Goal: Task Accomplishment & Management: Manage account settings

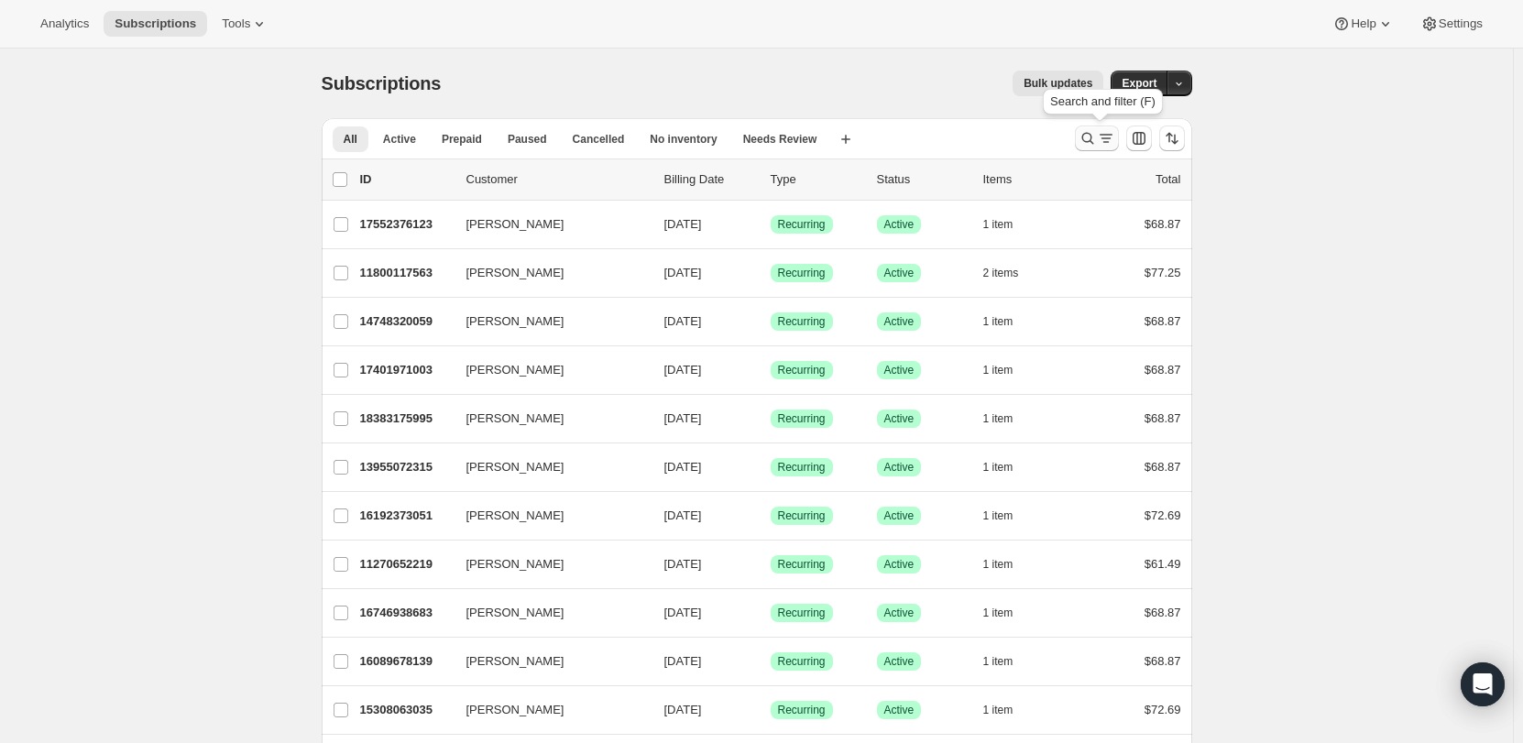
click at [1084, 141] on icon "Search and filter results" at bounding box center [1087, 138] width 18 height 18
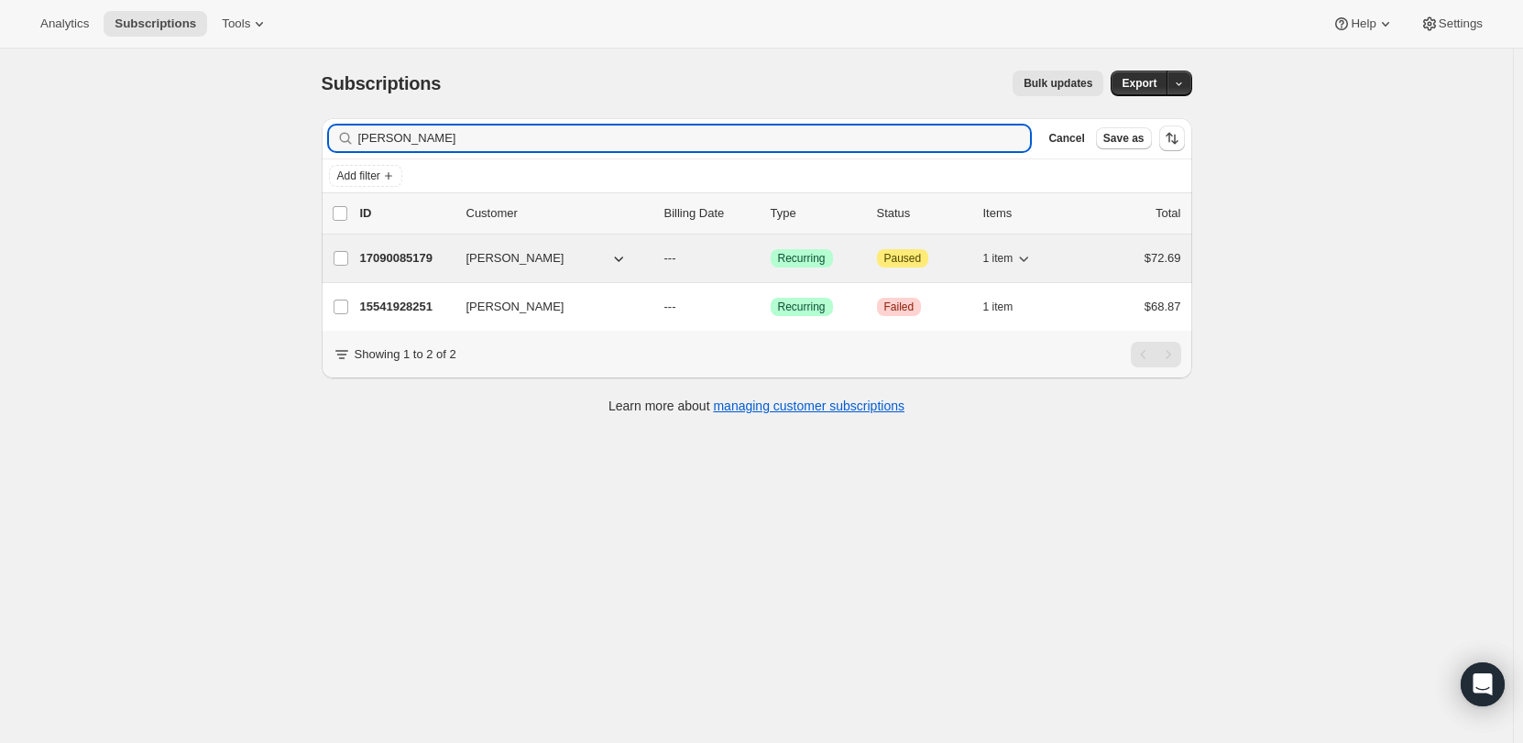
type input "[PERSON_NAME]"
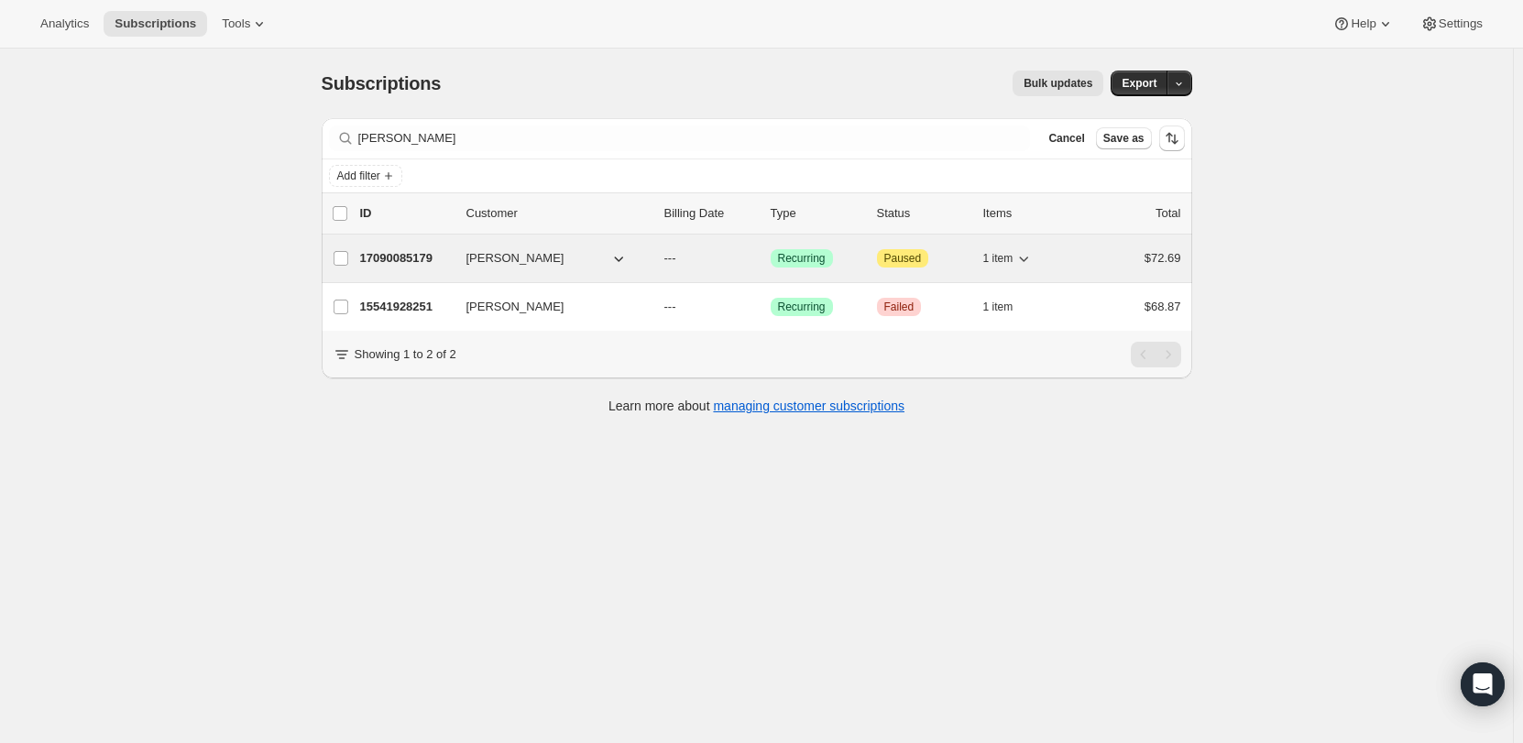
click at [454, 247] on div "17090085179 [PERSON_NAME] --- Success Recurring Attention Paused 1 item $72.69" at bounding box center [770, 259] width 821 height 26
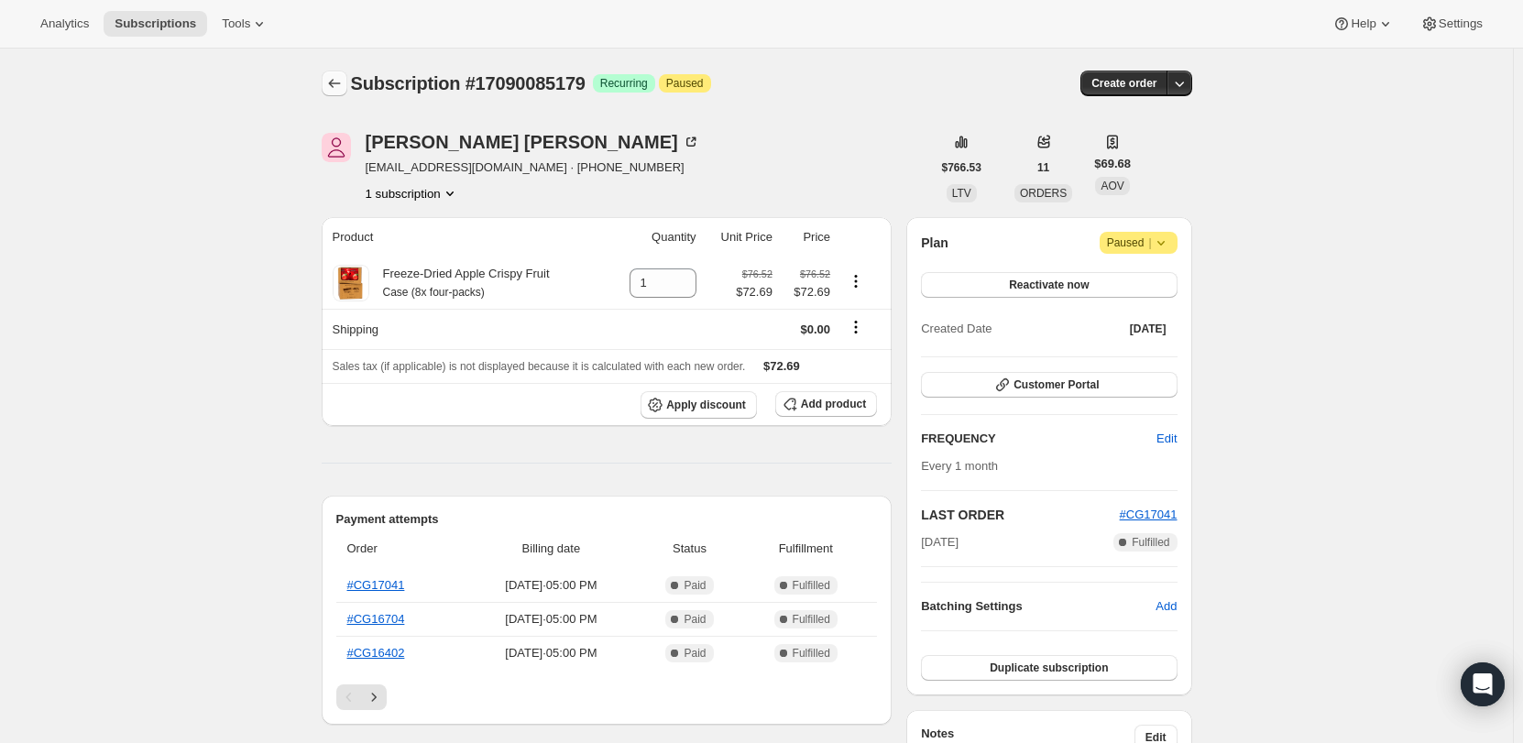
click at [343, 81] on icon "Subscriptions" at bounding box center [334, 83] width 18 height 18
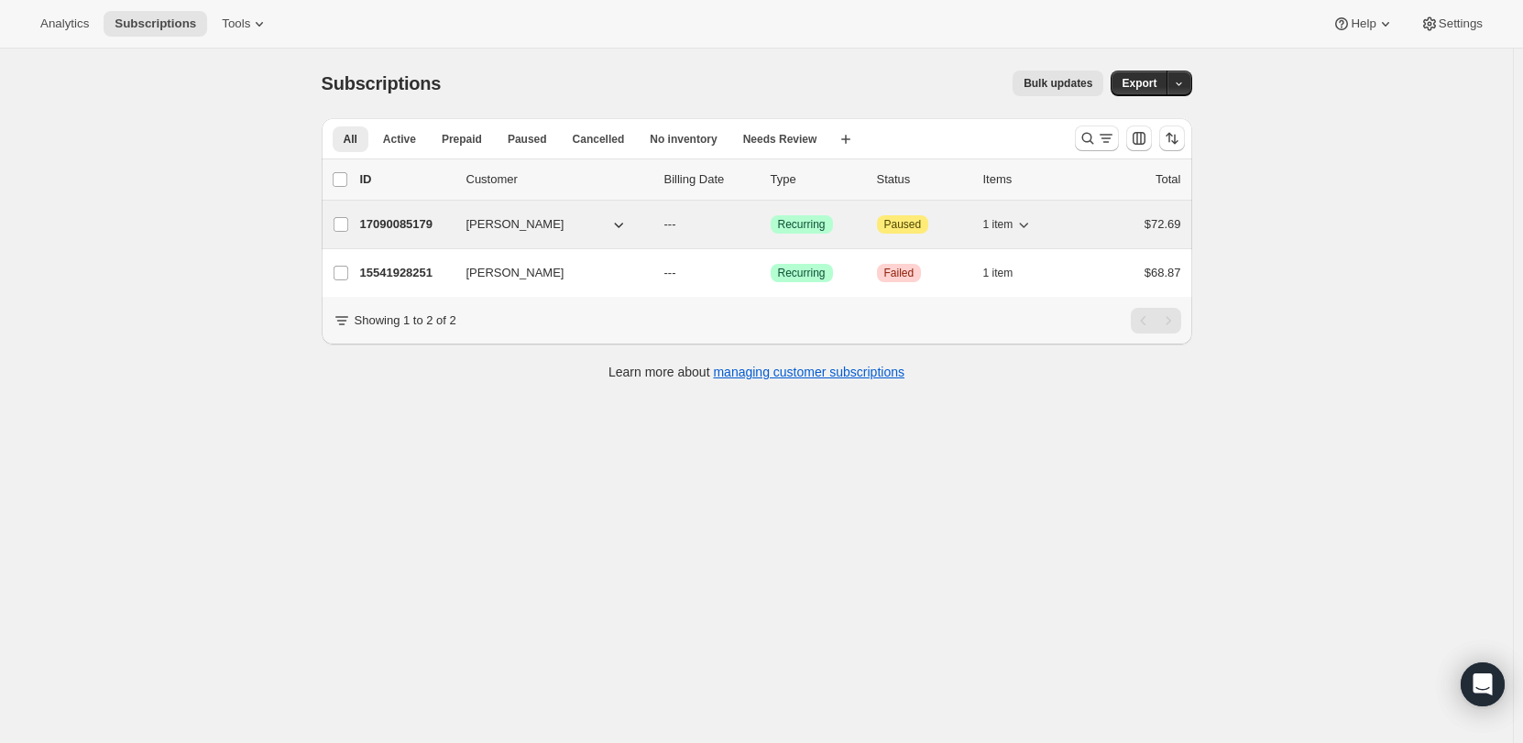
click at [584, 230] on button "[PERSON_NAME]" at bounding box center [546, 224] width 183 height 29
click at [458, 206] on div "[PERSON_NAME] 17090085179 [PERSON_NAME] --- Success Recurring Attention Paused …" at bounding box center [757, 225] width 870 height 48
click at [458, 218] on div "17090085179 [PERSON_NAME] --- Success Recurring Attention Paused 1 item $72.69" at bounding box center [770, 225] width 821 height 26
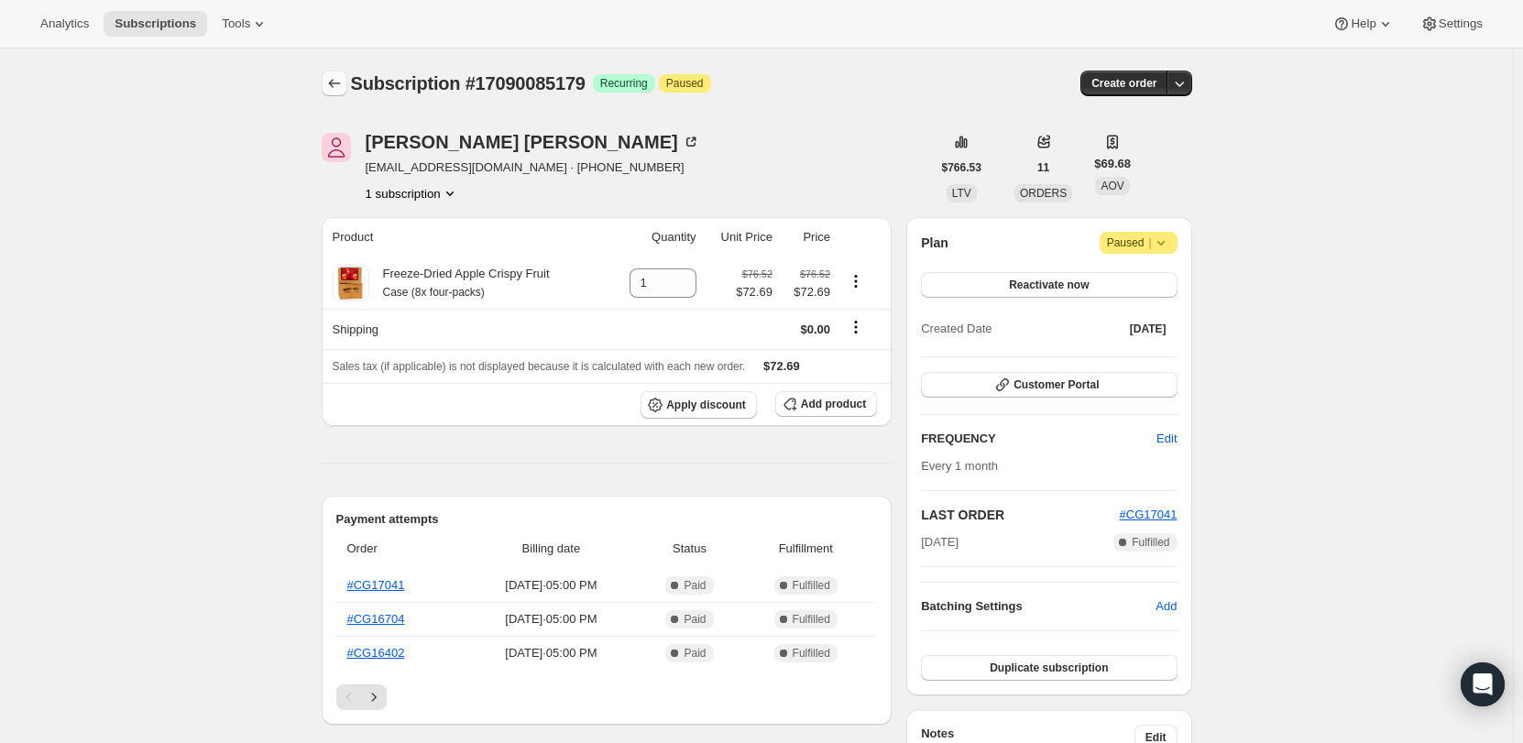
click at [333, 79] on icon "Subscriptions" at bounding box center [334, 83] width 18 height 18
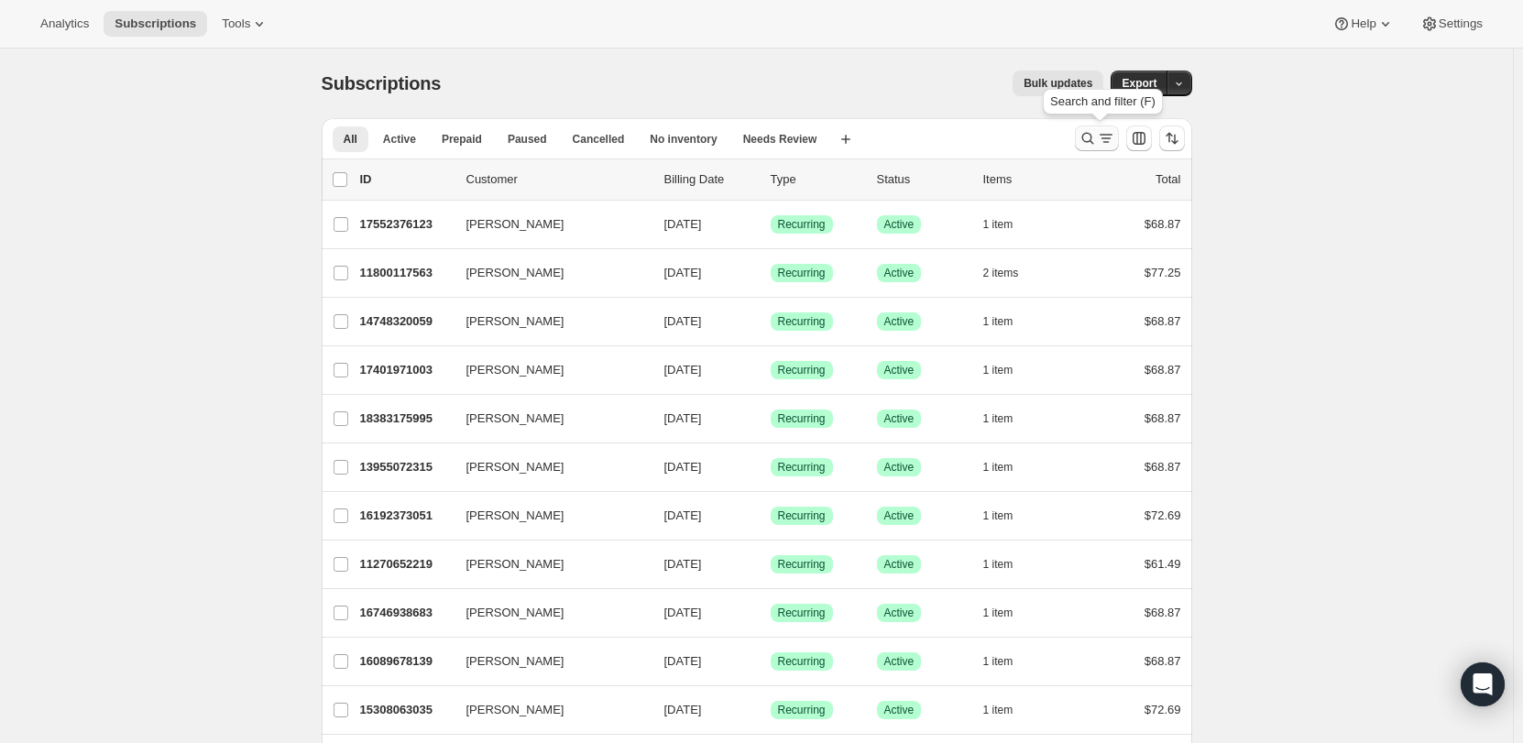
click at [1085, 142] on icon "Search and filter results" at bounding box center [1087, 138] width 18 height 18
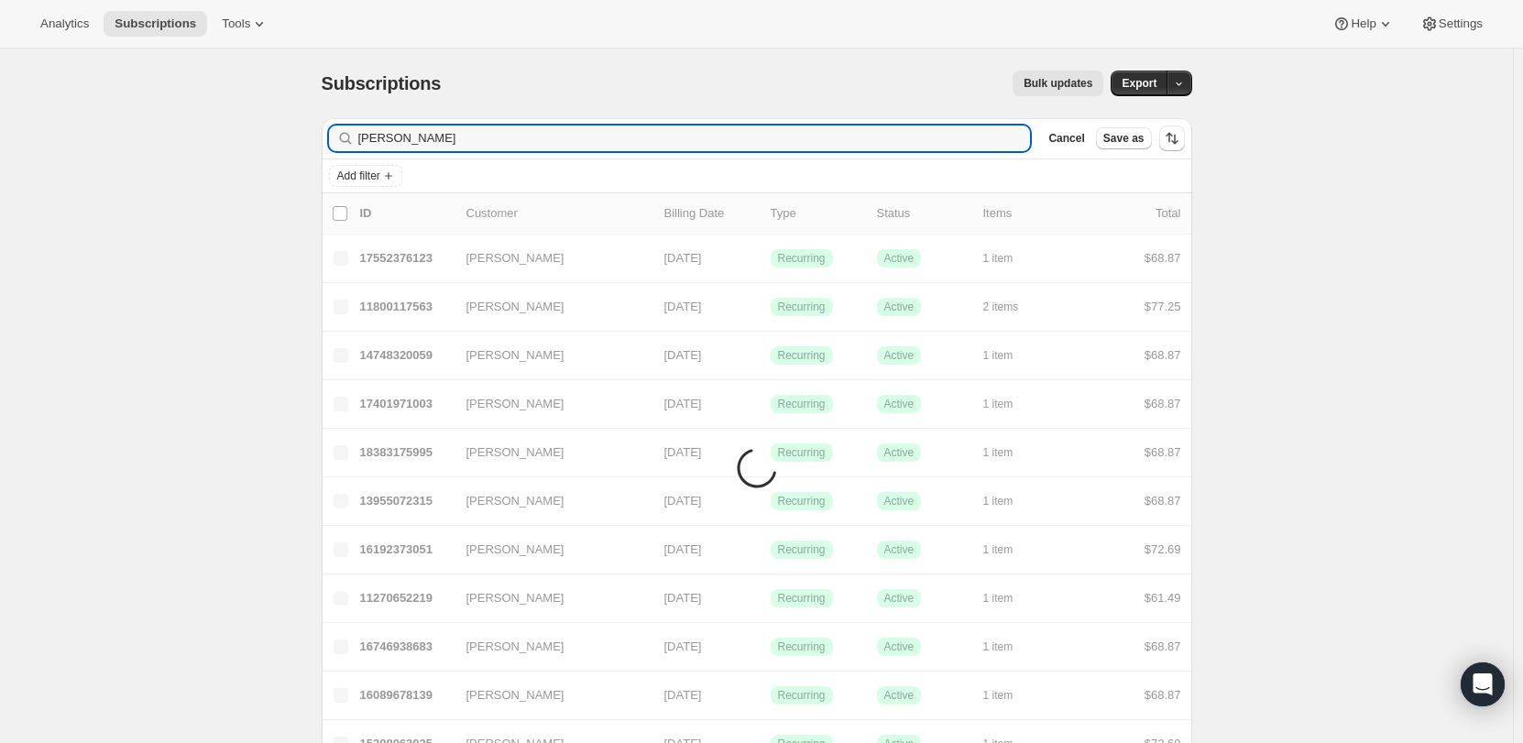
type input "[PERSON_NAME]"
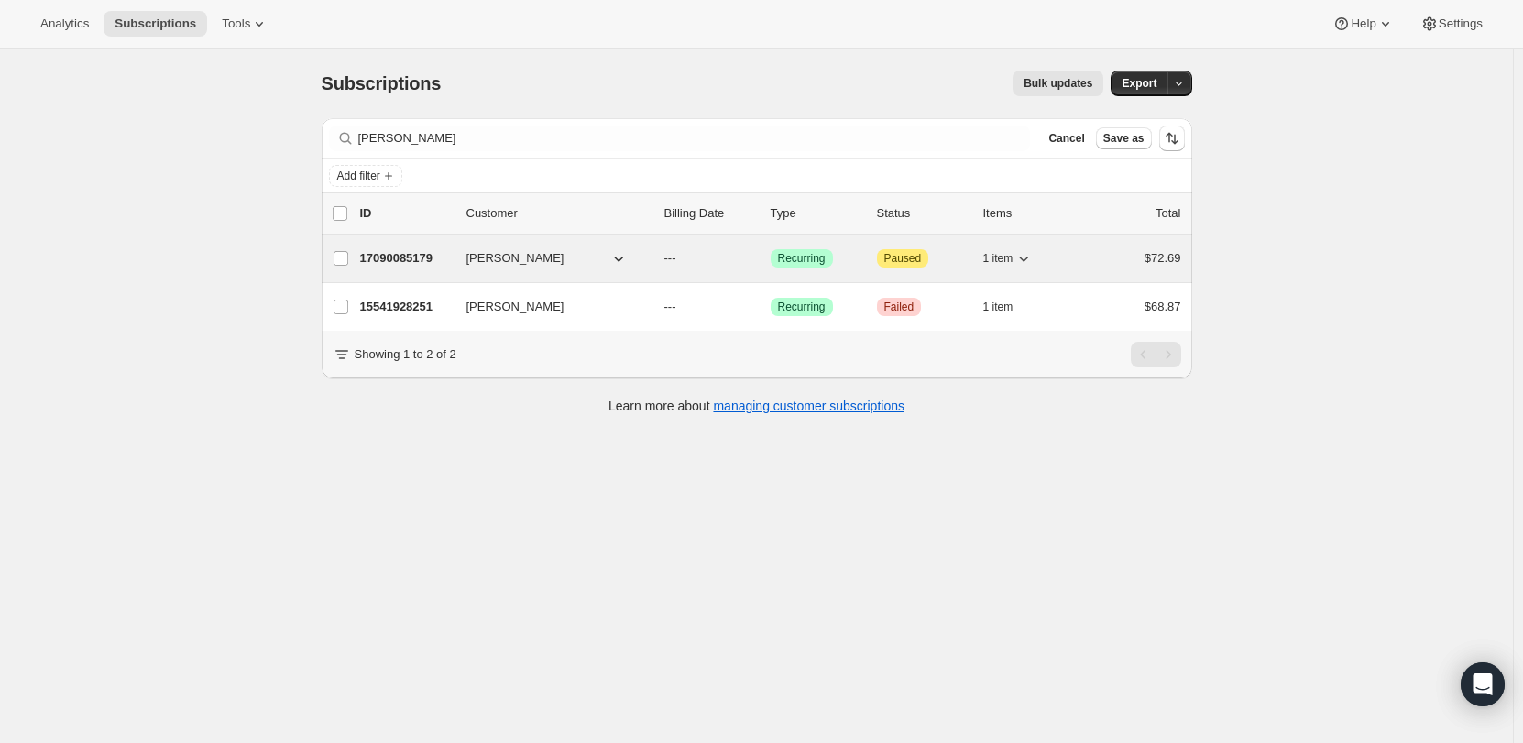
click at [452, 259] on p "17090085179" at bounding box center [406, 258] width 92 height 18
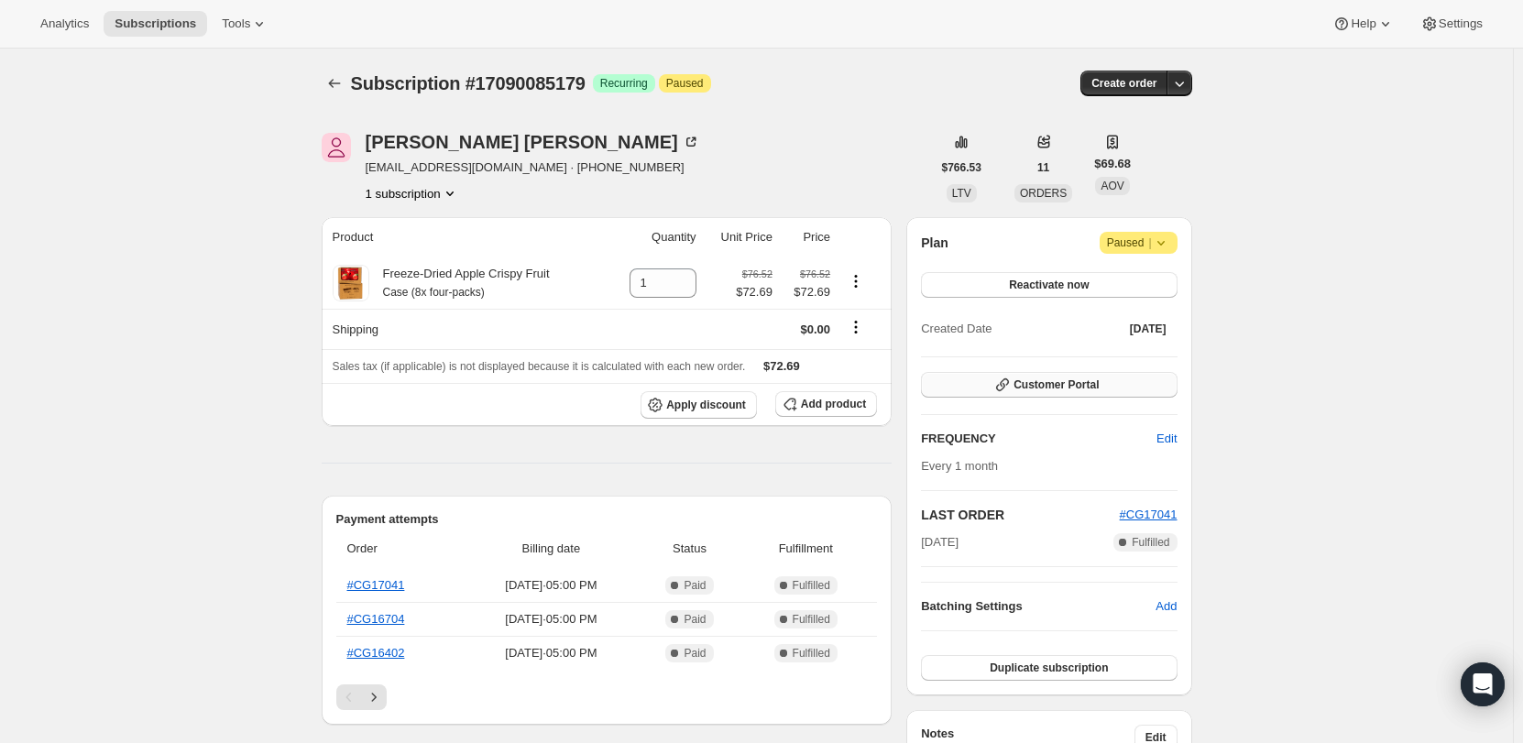
click at [1077, 387] on span "Customer Portal" at bounding box center [1055, 385] width 85 height 15
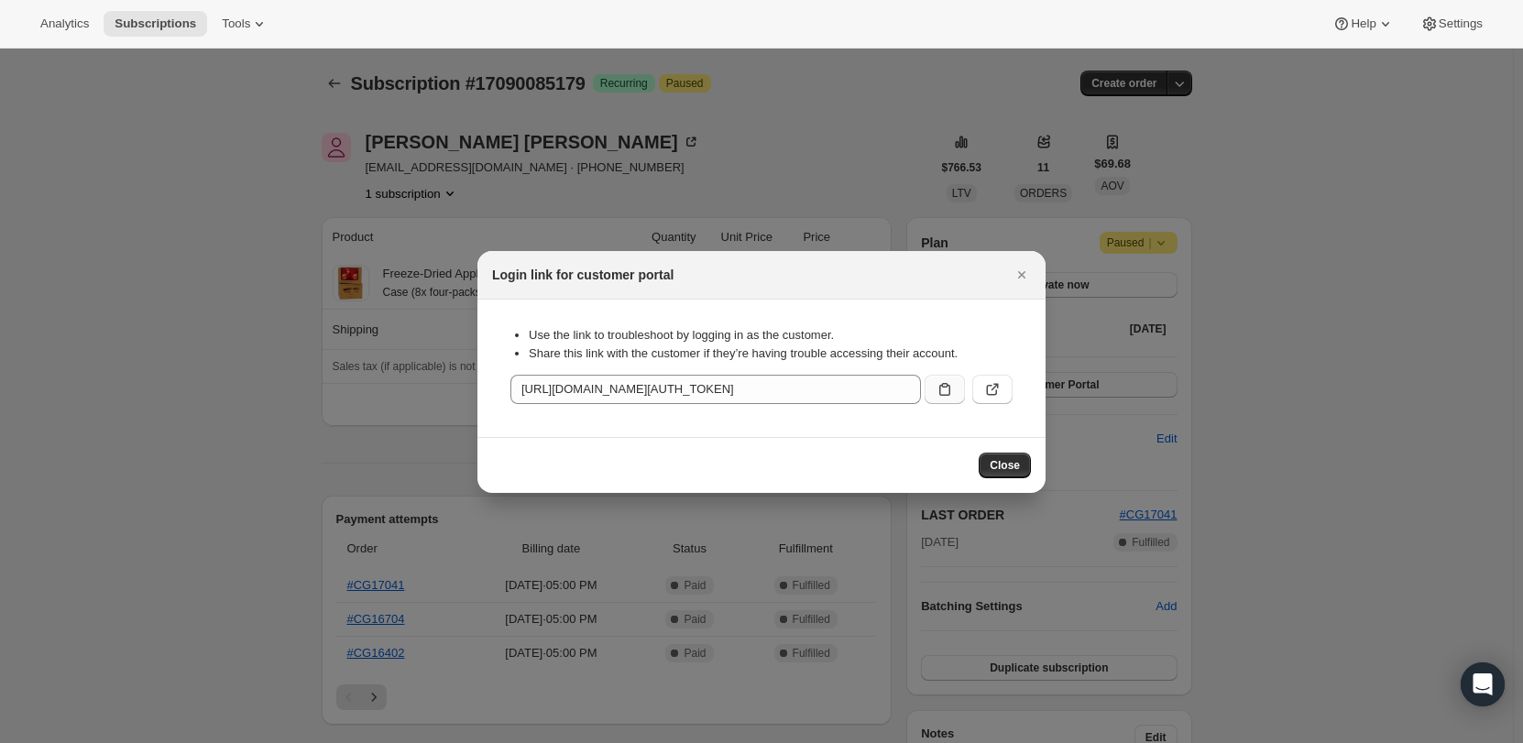
click at [947, 387] on icon ":rc8:" at bounding box center [945, 389] width 18 height 18
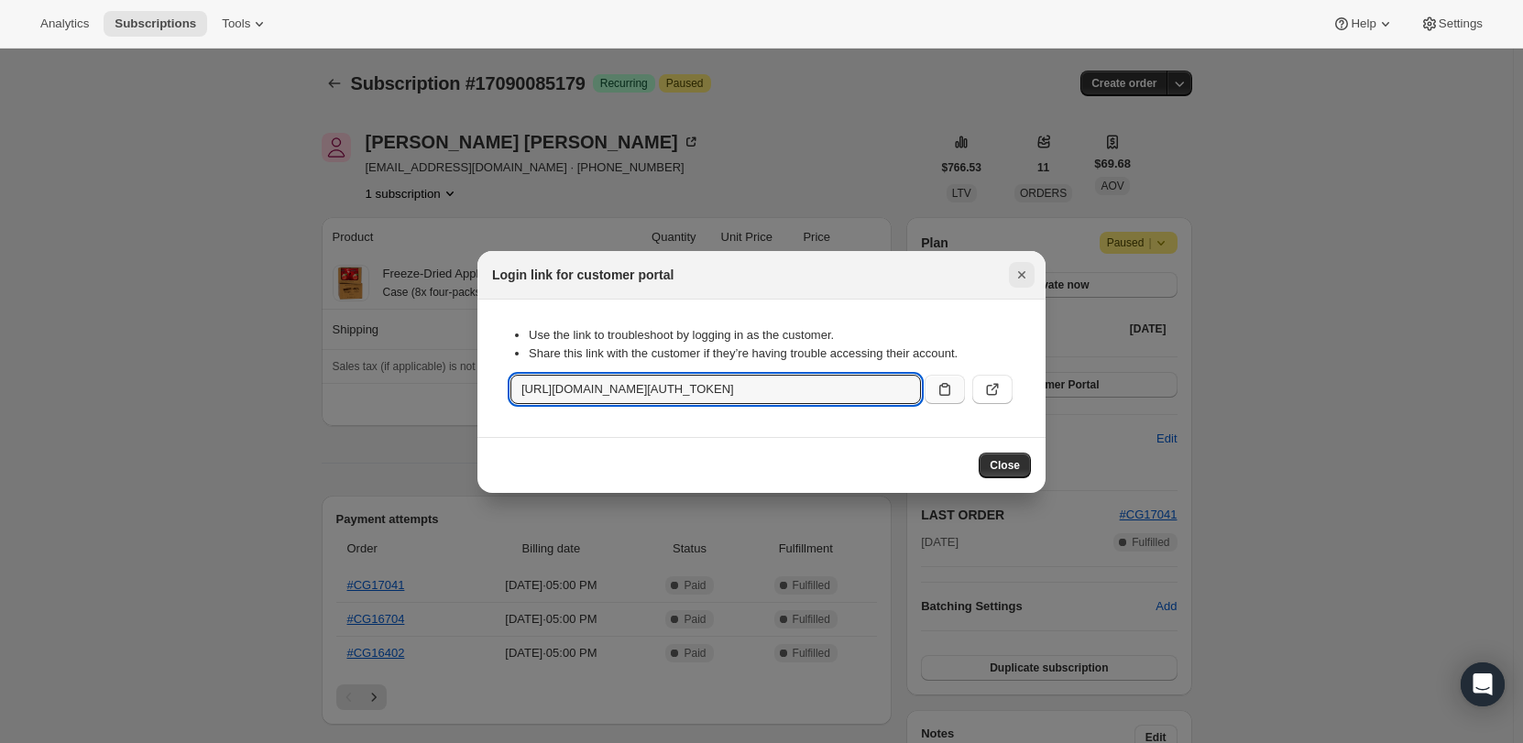
click at [1021, 277] on icon "Close" at bounding box center [1022, 275] width 18 height 18
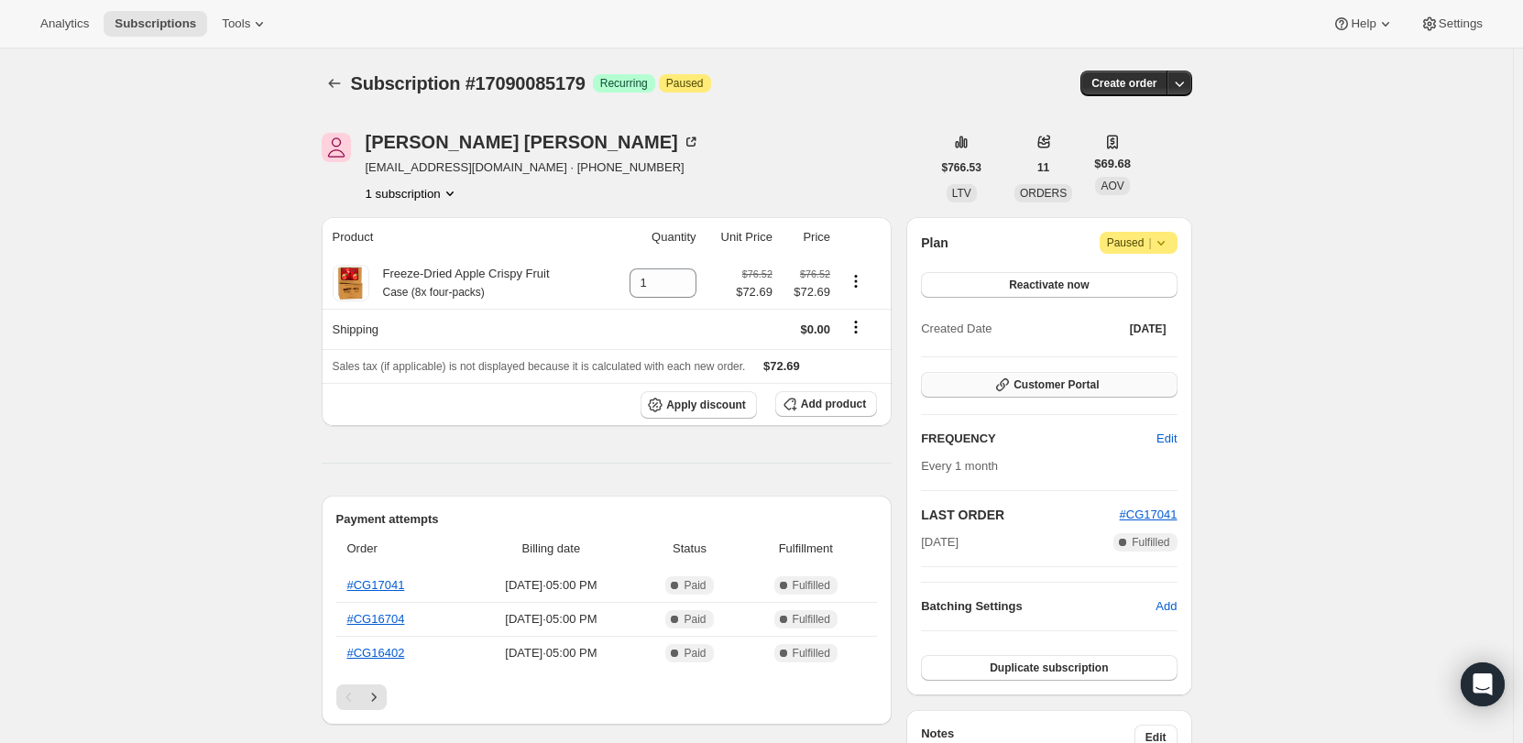
click at [1145, 377] on button "Customer Portal" at bounding box center [1049, 385] width 256 height 26
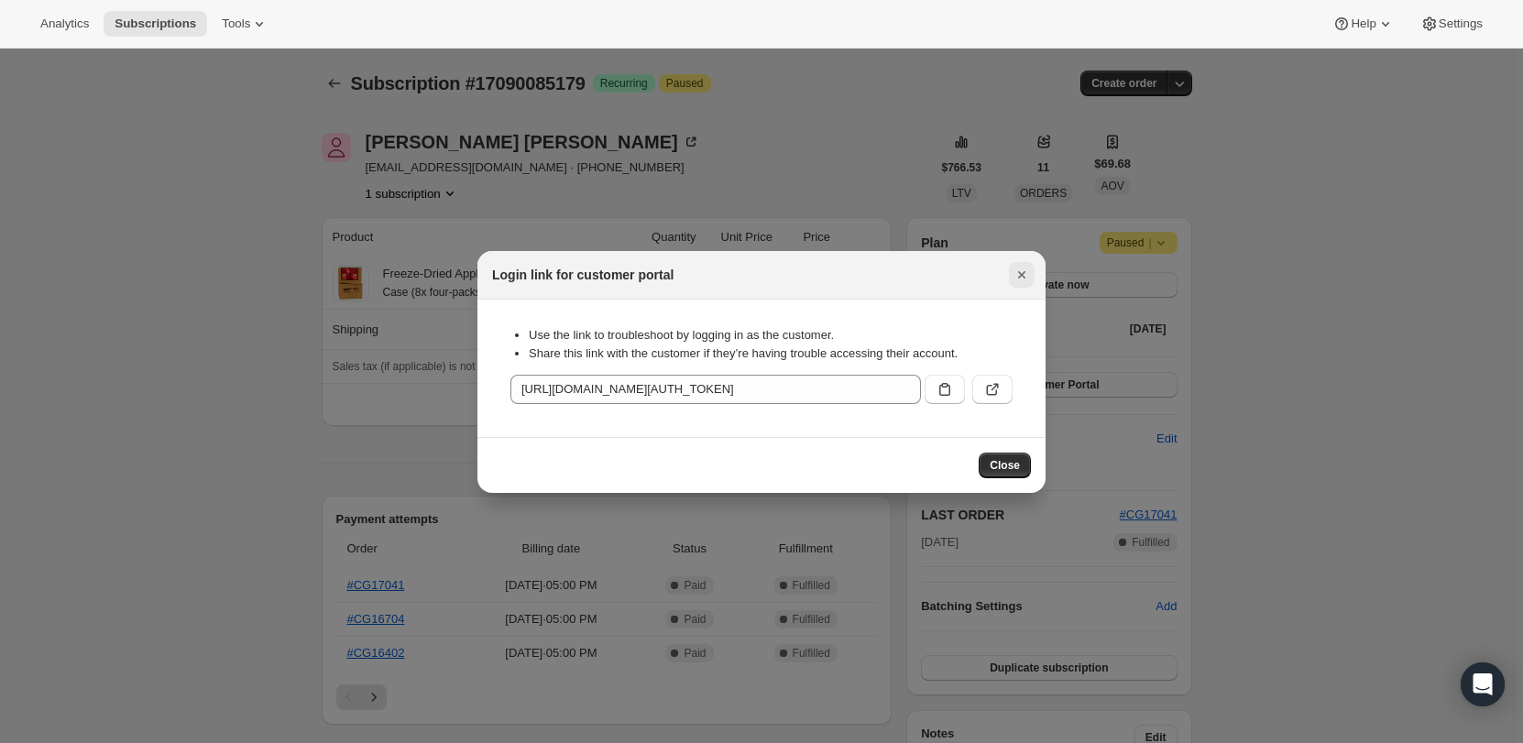
click at [1013, 279] on icon "Close" at bounding box center [1022, 275] width 18 height 18
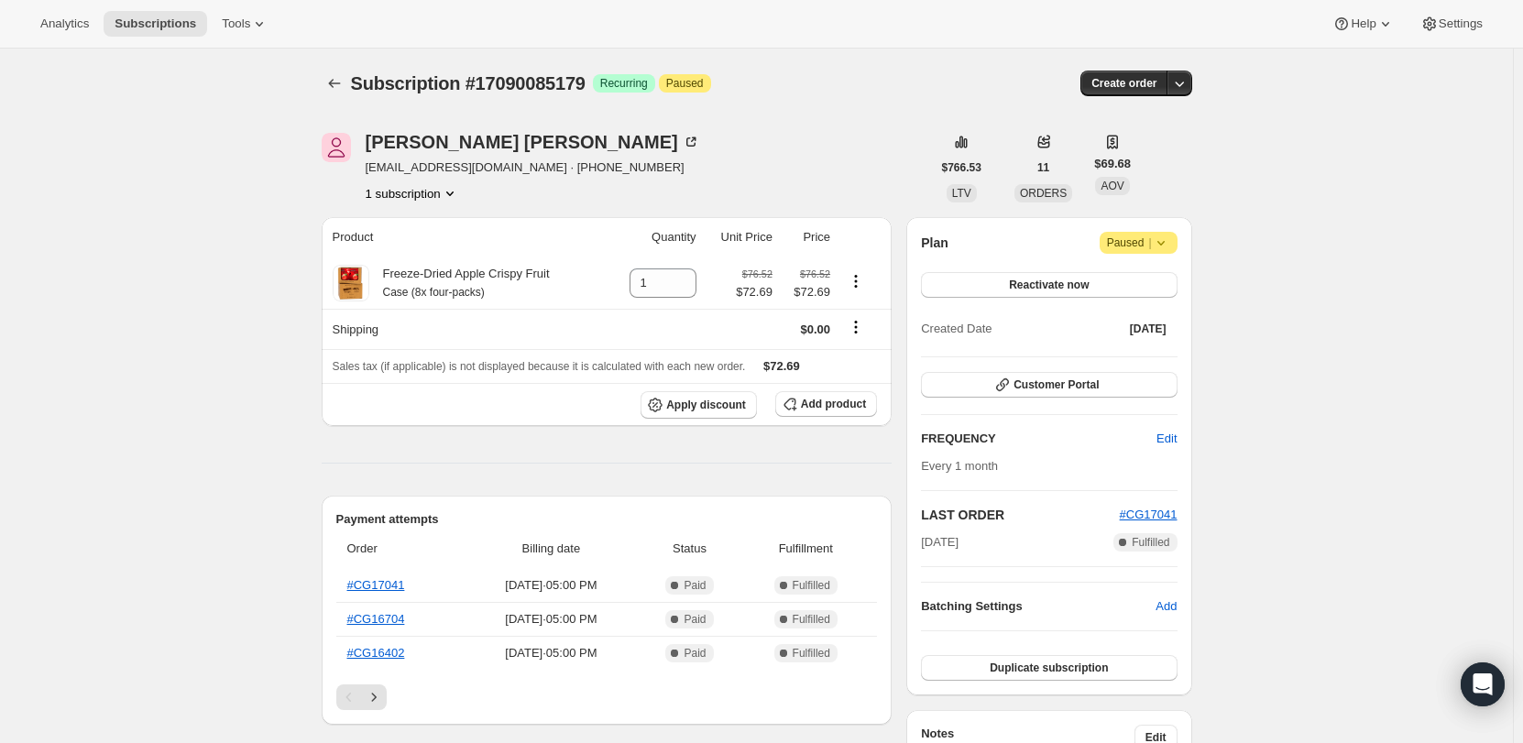
click at [1170, 246] on icon at bounding box center [1161, 243] width 18 height 18
drag, startPoint x: 1242, startPoint y: 204, endPoint x: 1252, endPoint y: 216, distance: 15.0
click at [1242, 203] on div "Subscription #17090085179. This page is ready Subscription #17090085179 Success…" at bounding box center [756, 755] width 1513 height 1412
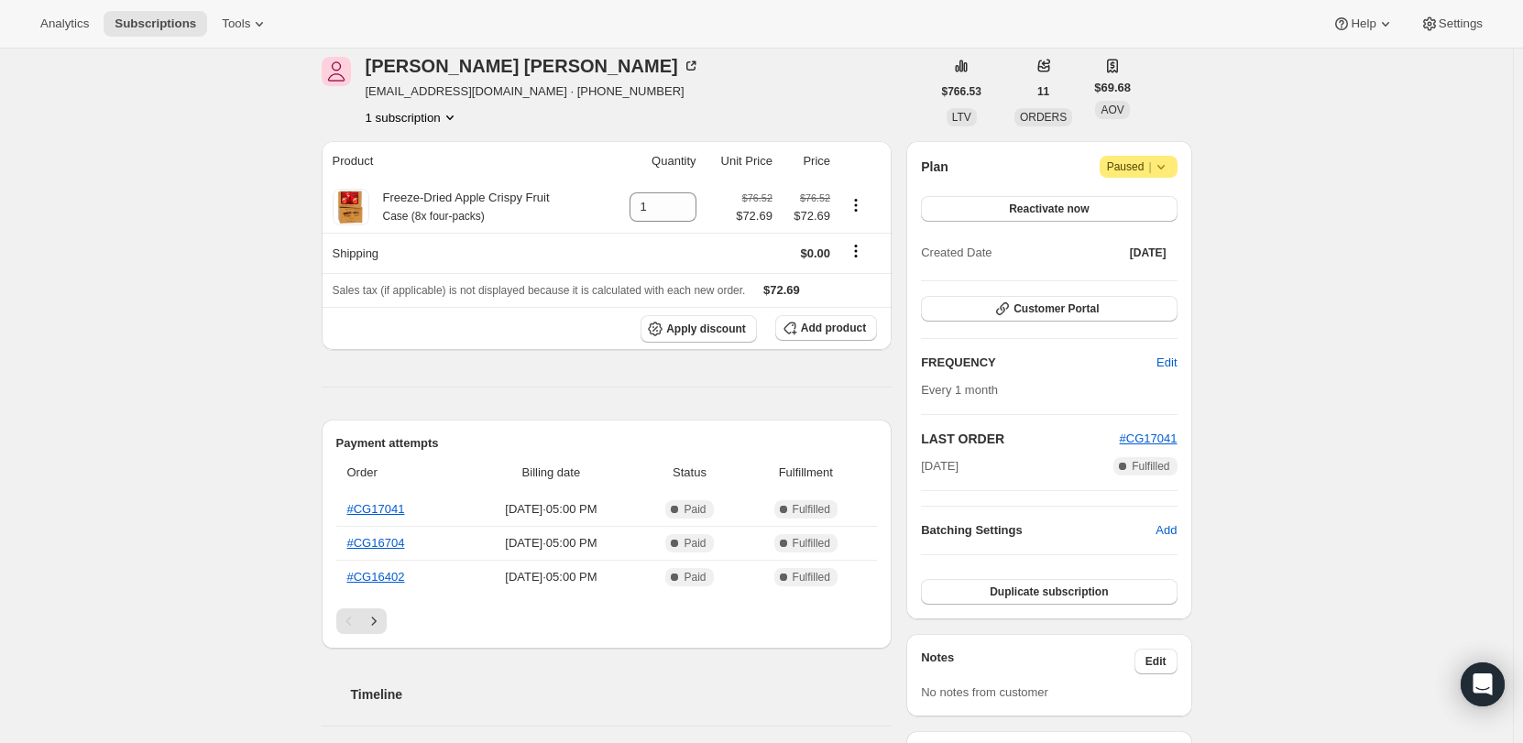
scroll to position [92, 0]
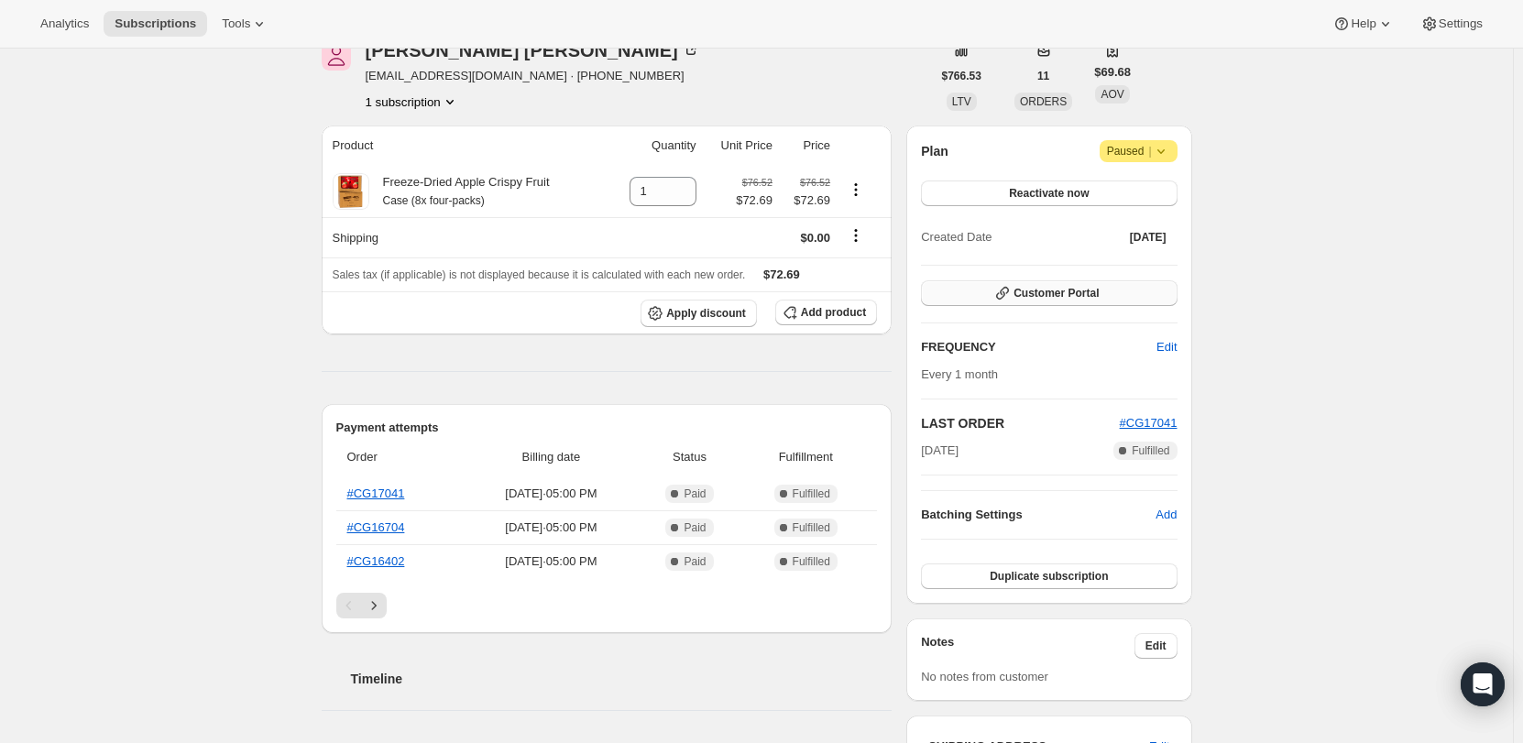
click at [1112, 291] on button "Customer Portal" at bounding box center [1049, 293] width 256 height 26
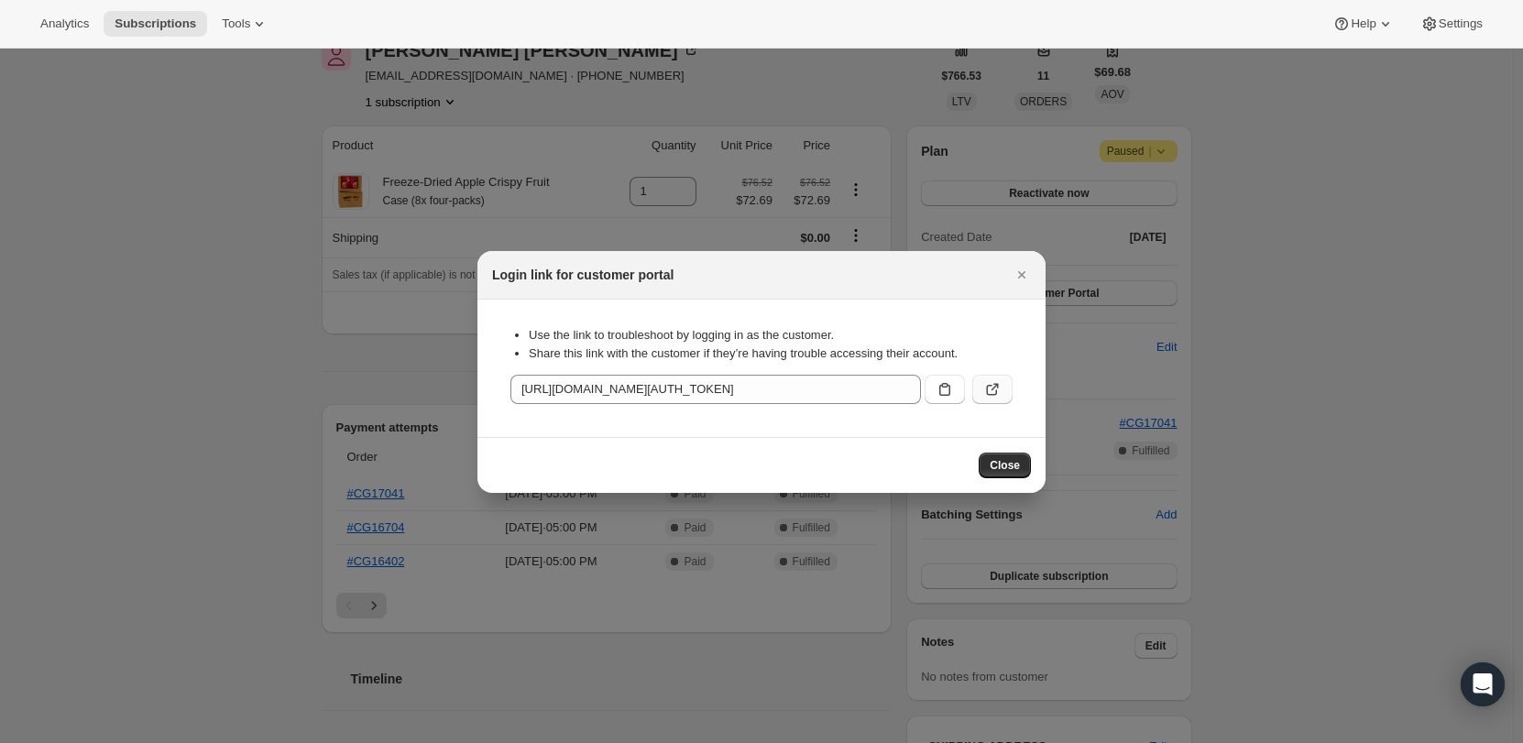
click at [985, 386] on icon ":rc8:" at bounding box center [992, 389] width 18 height 18
click at [943, 386] on icon ":rc8:" at bounding box center [944, 389] width 11 height 13
click at [943, 388] on icon ":rc8:" at bounding box center [945, 389] width 18 height 18
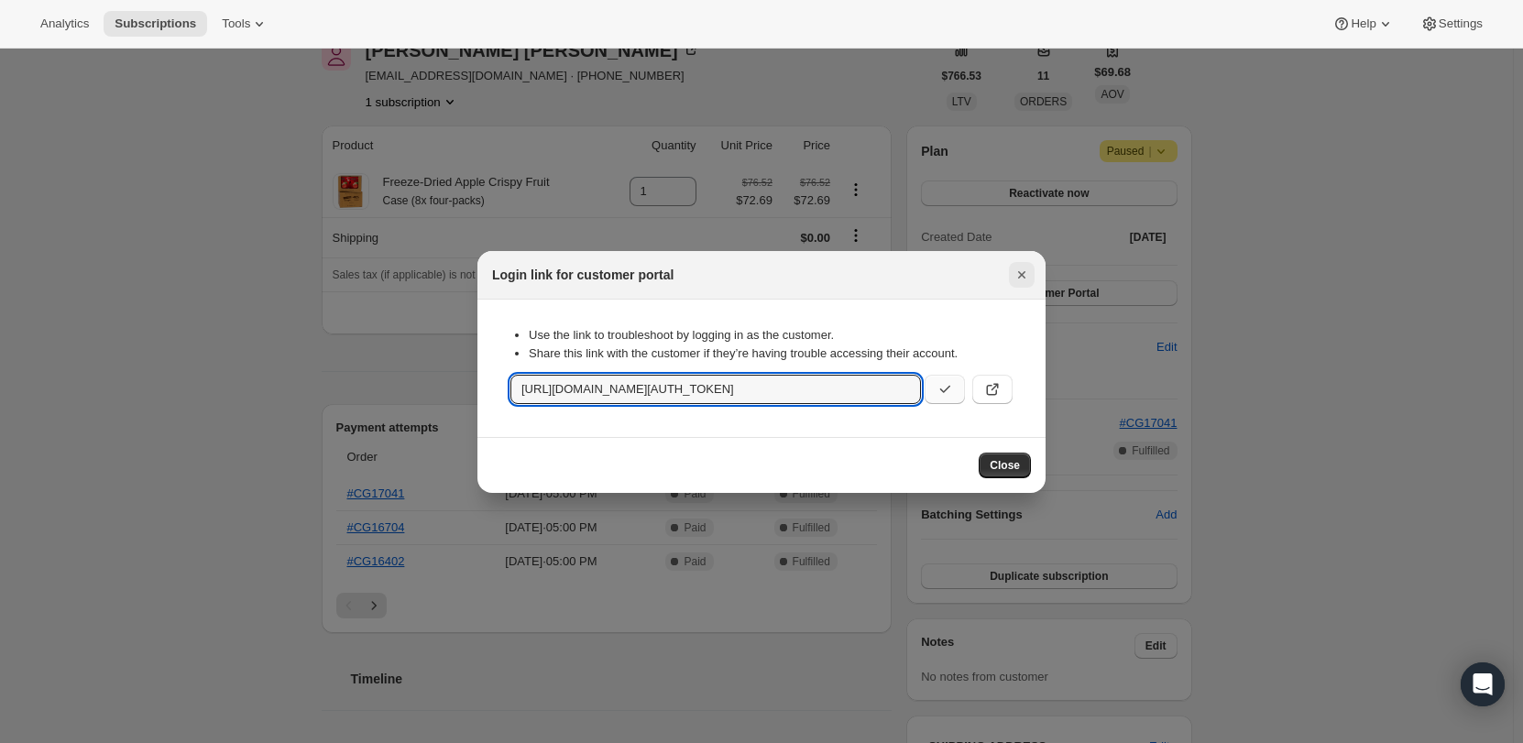
click at [1022, 274] on icon "Close" at bounding box center [1021, 274] width 7 height 7
